Goal: Find specific page/section

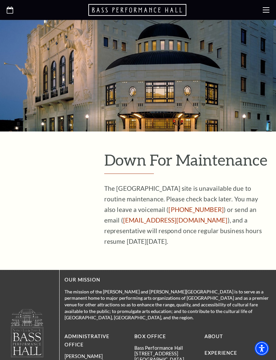
click at [268, 12] on use at bounding box center [266, 9] width 7 height 5
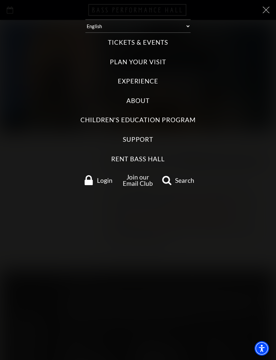
click at [163, 39] on label "Tickets & Events" at bounding box center [138, 42] width 60 height 9
click at [0, 0] on Events "Tickets & Events" at bounding box center [0, 0] width 0 height 0
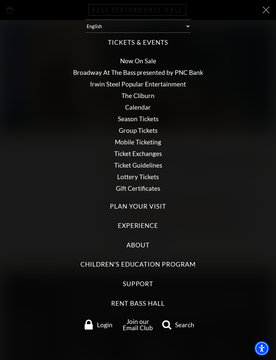
click at [196, 69] on link "Broadway At The Bass presented by PNC Bank" at bounding box center [138, 73] width 130 height 8
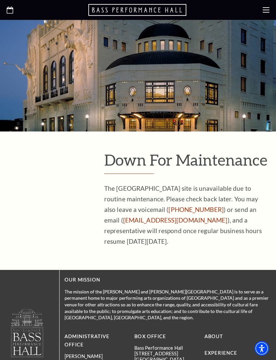
click at [268, 11] on icon at bounding box center [266, 10] width 7 height 7
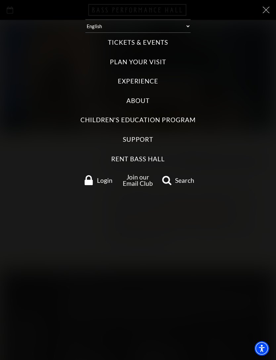
click at [162, 38] on label "Tickets & Events" at bounding box center [138, 42] width 60 height 9
click at [0, 0] on Events "Tickets & Events" at bounding box center [0, 0] width 0 height 0
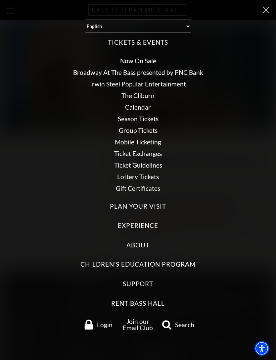
click at [268, 9] on icon at bounding box center [266, 10] width 7 height 7
